Goal: Task Accomplishment & Management: Complete application form

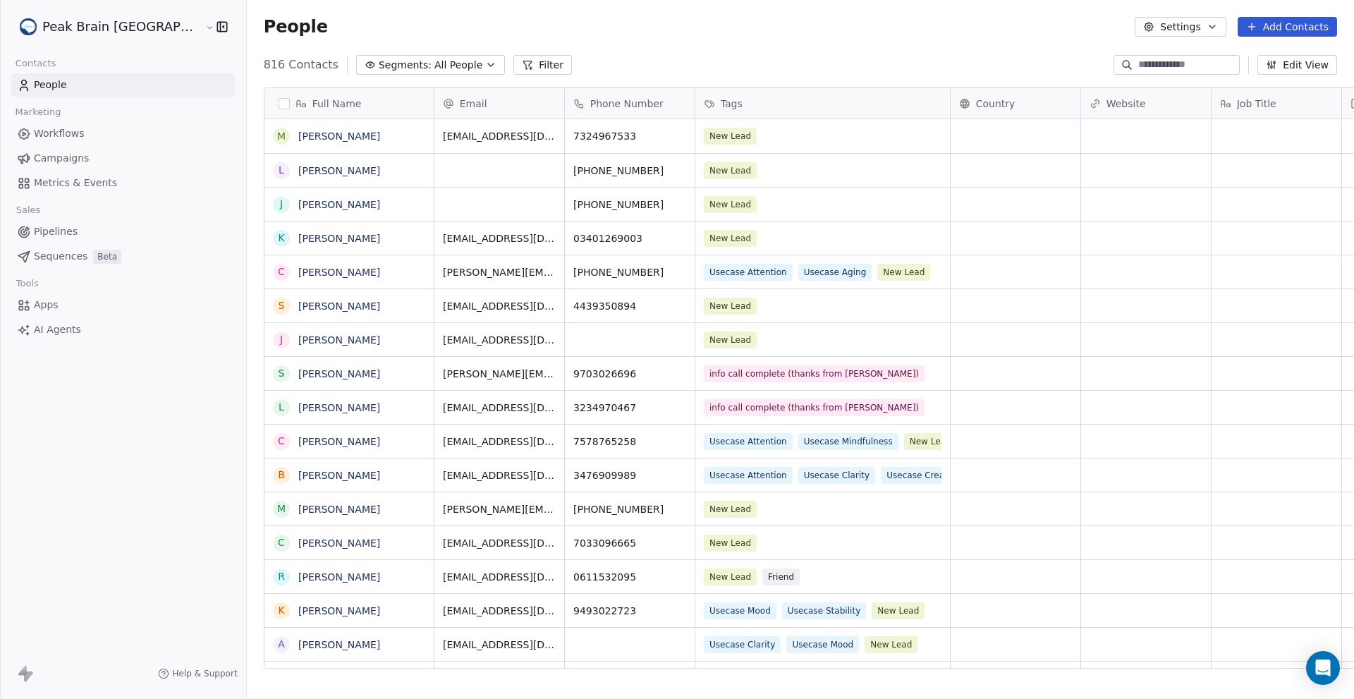
scroll to position [605, 1153]
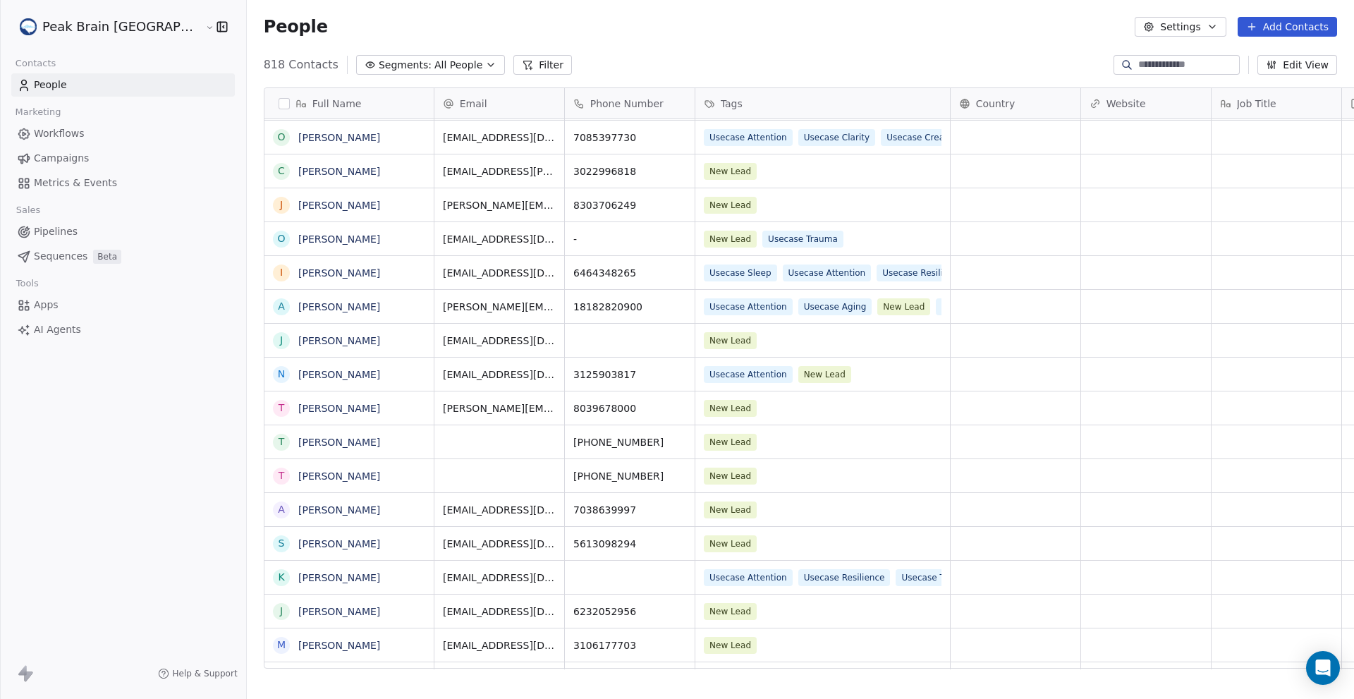
click at [1252, 28] on icon at bounding box center [1252, 26] width 0 height 6
click at [1244, 59] on div "Create new contact" at bounding box center [1287, 57] width 114 height 15
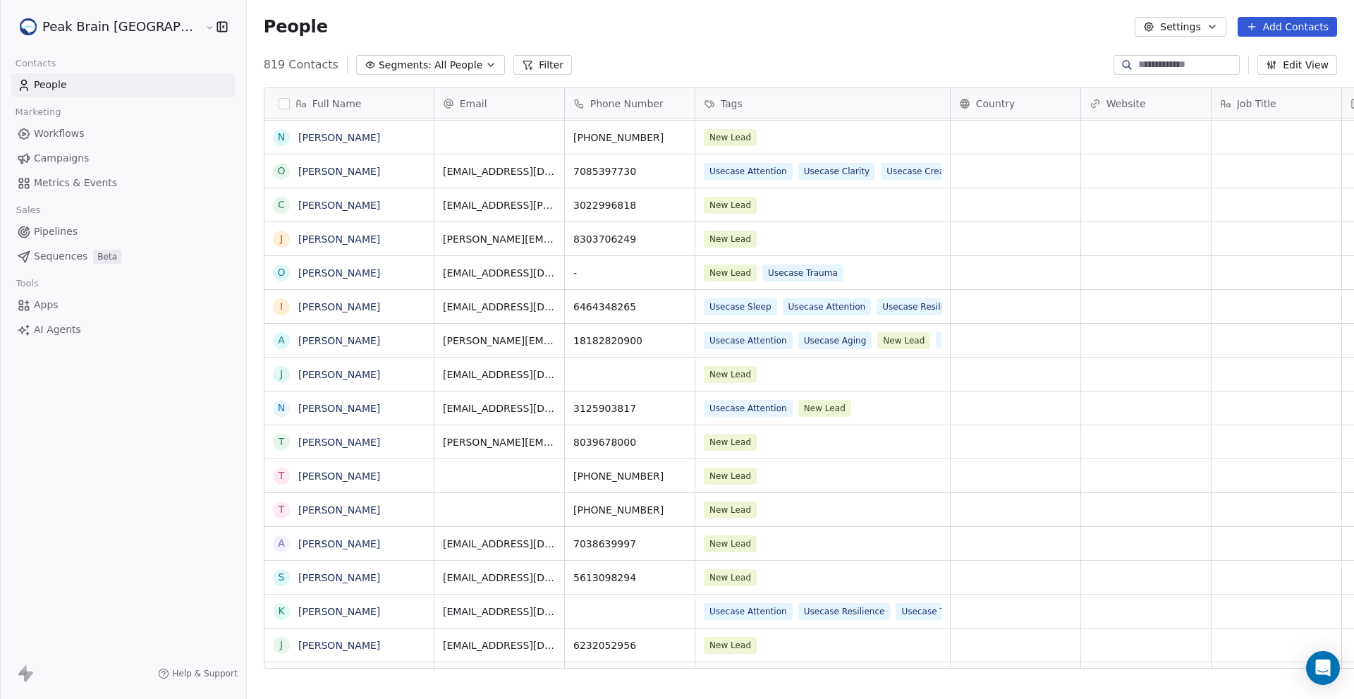
click at [1270, 30] on html "Peak Brain [GEOGRAPHIC_DATA] Contacts People Marketing Workflows Campaigns Metr…" at bounding box center [677, 349] width 1354 height 699
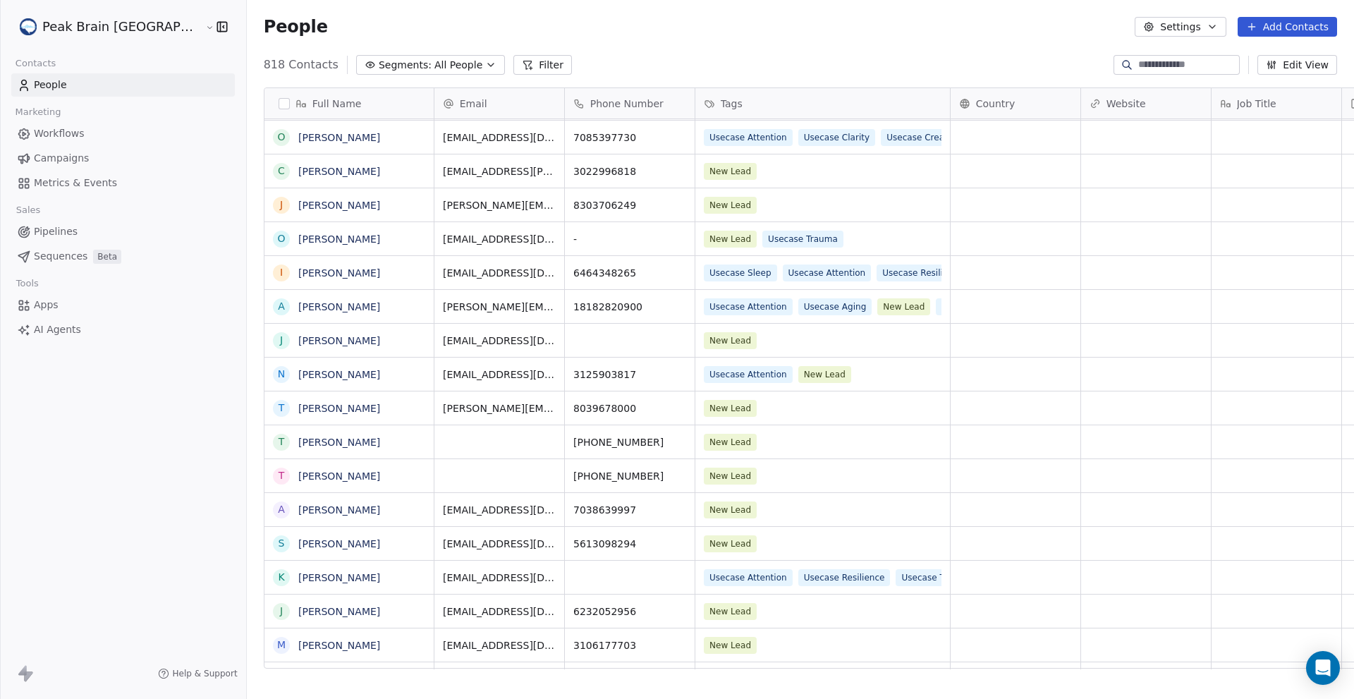
click at [1270, 30] on button "Add Contacts" at bounding box center [1287, 27] width 99 height 20
click at [1270, 59] on span "Create new contact" at bounding box center [1295, 57] width 97 height 15
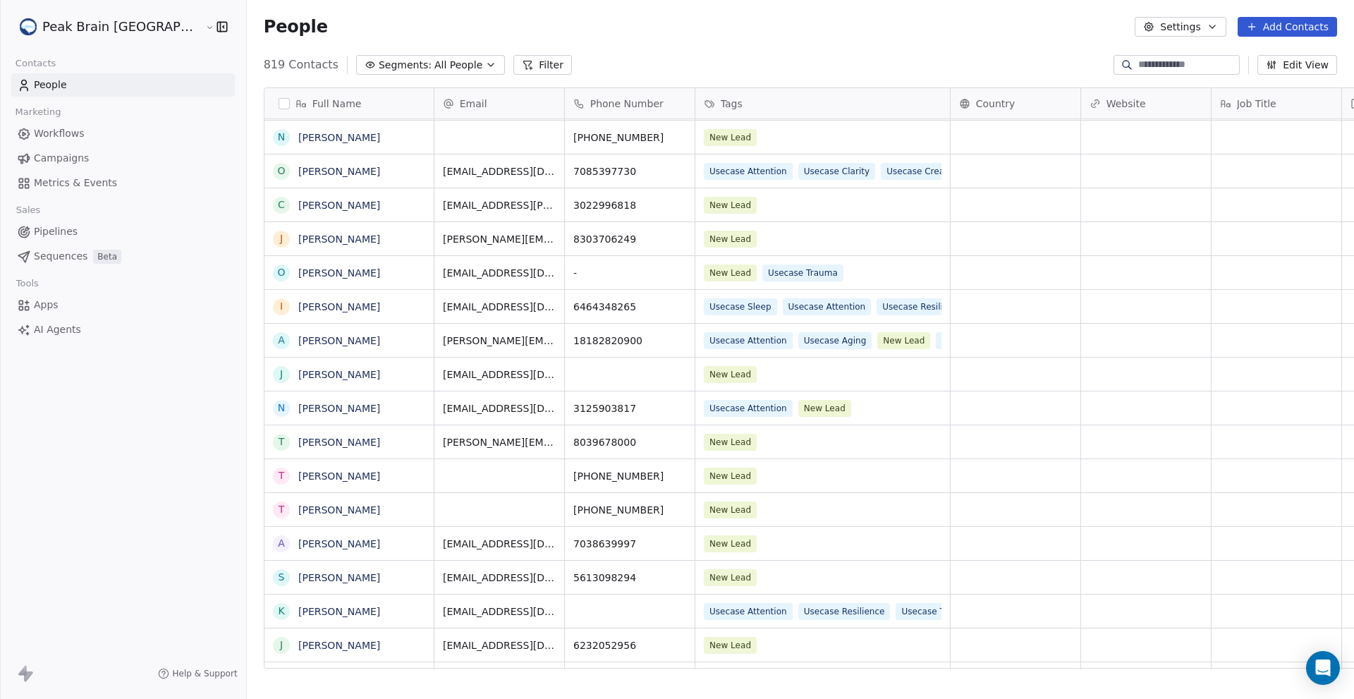
click at [1206, 61] on html "Peak Brain [GEOGRAPHIC_DATA] Contacts People Marketing Workflows Campaigns Metr…" at bounding box center [677, 349] width 1354 height 699
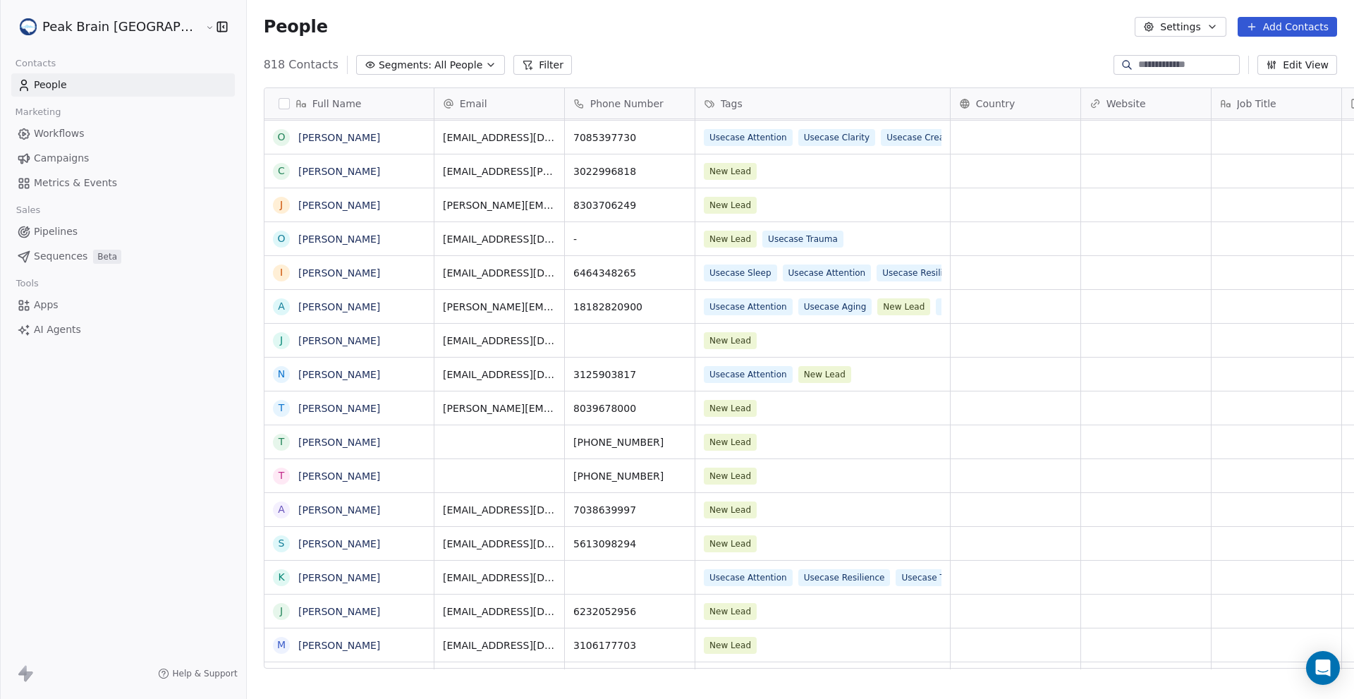
click at [1173, 62] on input at bounding box center [1188, 65] width 99 height 14
click at [884, 9] on div "People Settings Add Contacts" at bounding box center [801, 27] width 1108 height 54
click at [73, 77] on link "People" at bounding box center [123, 84] width 224 height 23
click at [131, 31] on html "Peak Brain [GEOGRAPHIC_DATA] Contacts People Marketing Workflows Campaigns Metr…" at bounding box center [677, 349] width 1354 height 699
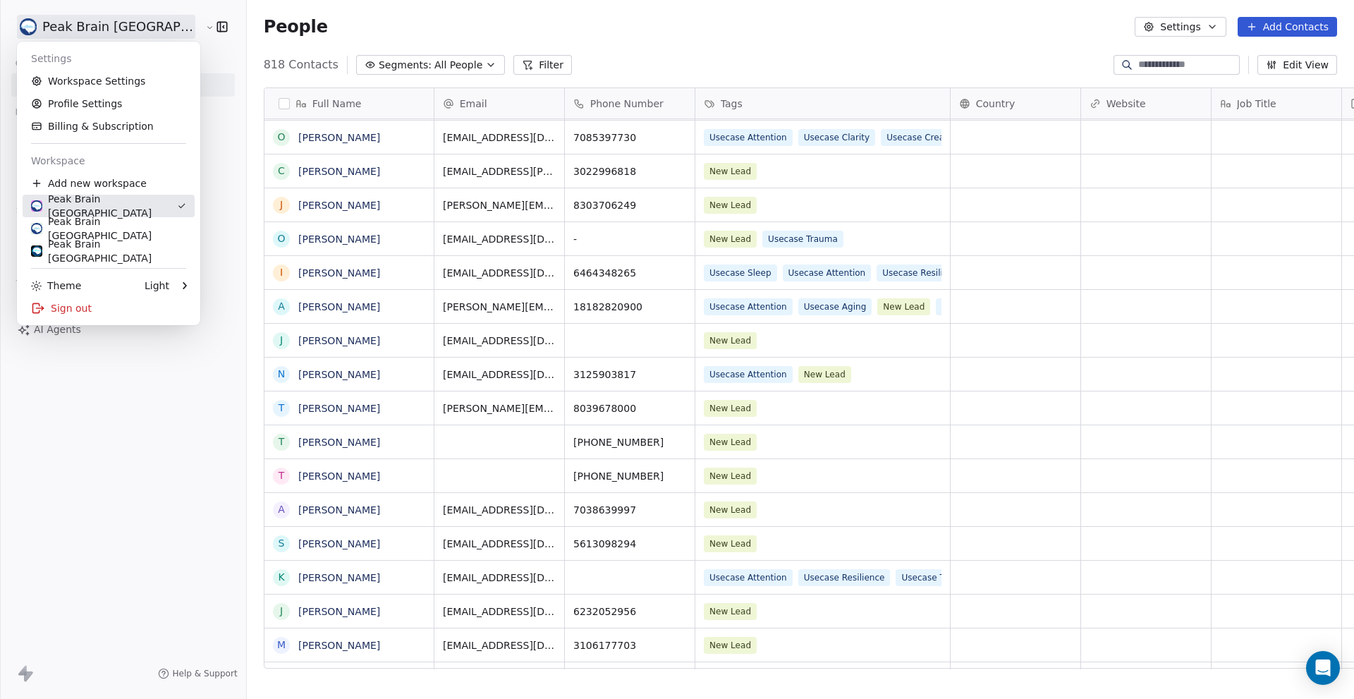
click at [114, 210] on div "Peak Brain [GEOGRAPHIC_DATA]" at bounding box center [104, 206] width 146 height 28
